Goal: Find specific page/section: Find specific page/section

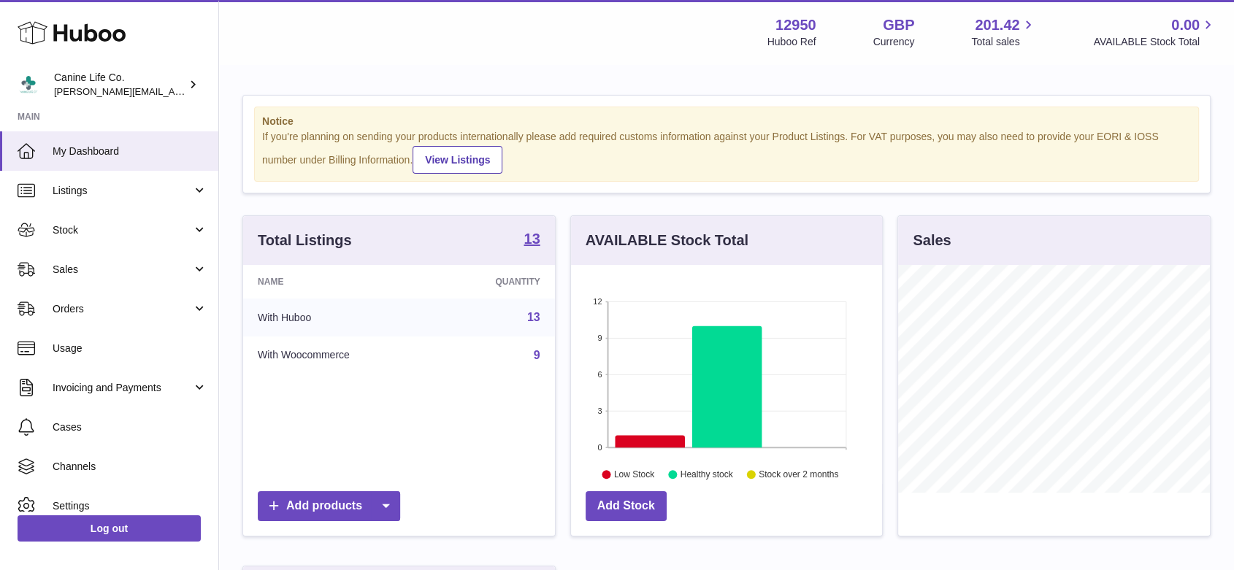
scroll to position [228, 311]
click at [101, 276] on span "Sales" at bounding box center [123, 270] width 140 height 14
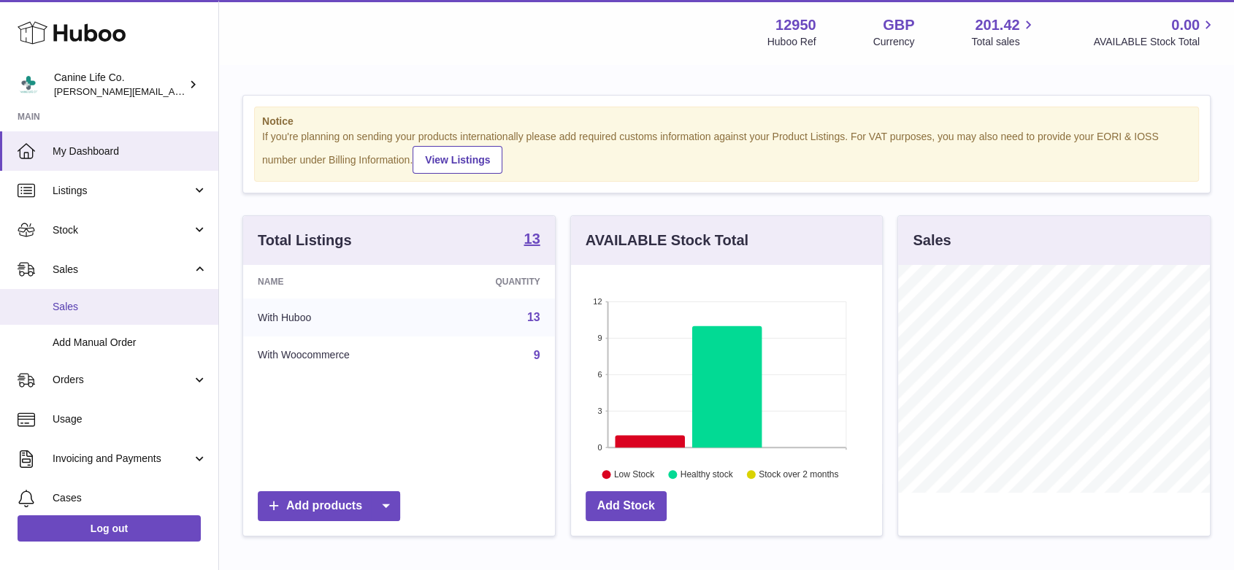
click at [102, 305] on span "Sales" at bounding box center [130, 307] width 155 height 14
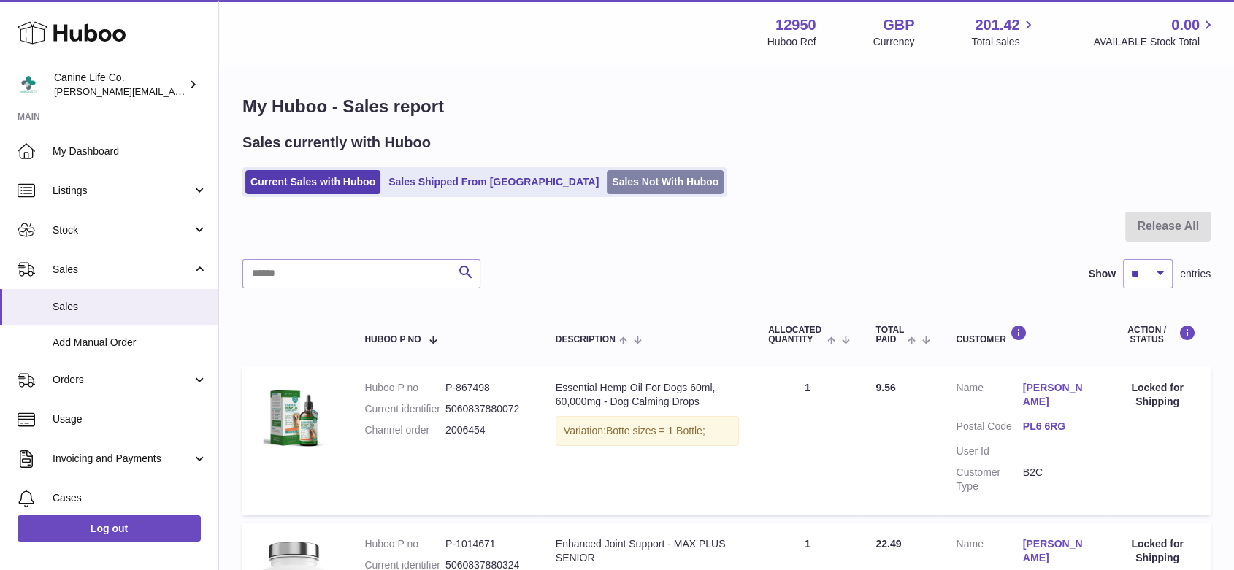
click at [607, 174] on link "Sales Not With Huboo" at bounding box center [665, 182] width 117 height 24
